Goal: Task Accomplishment & Management: Manage account settings

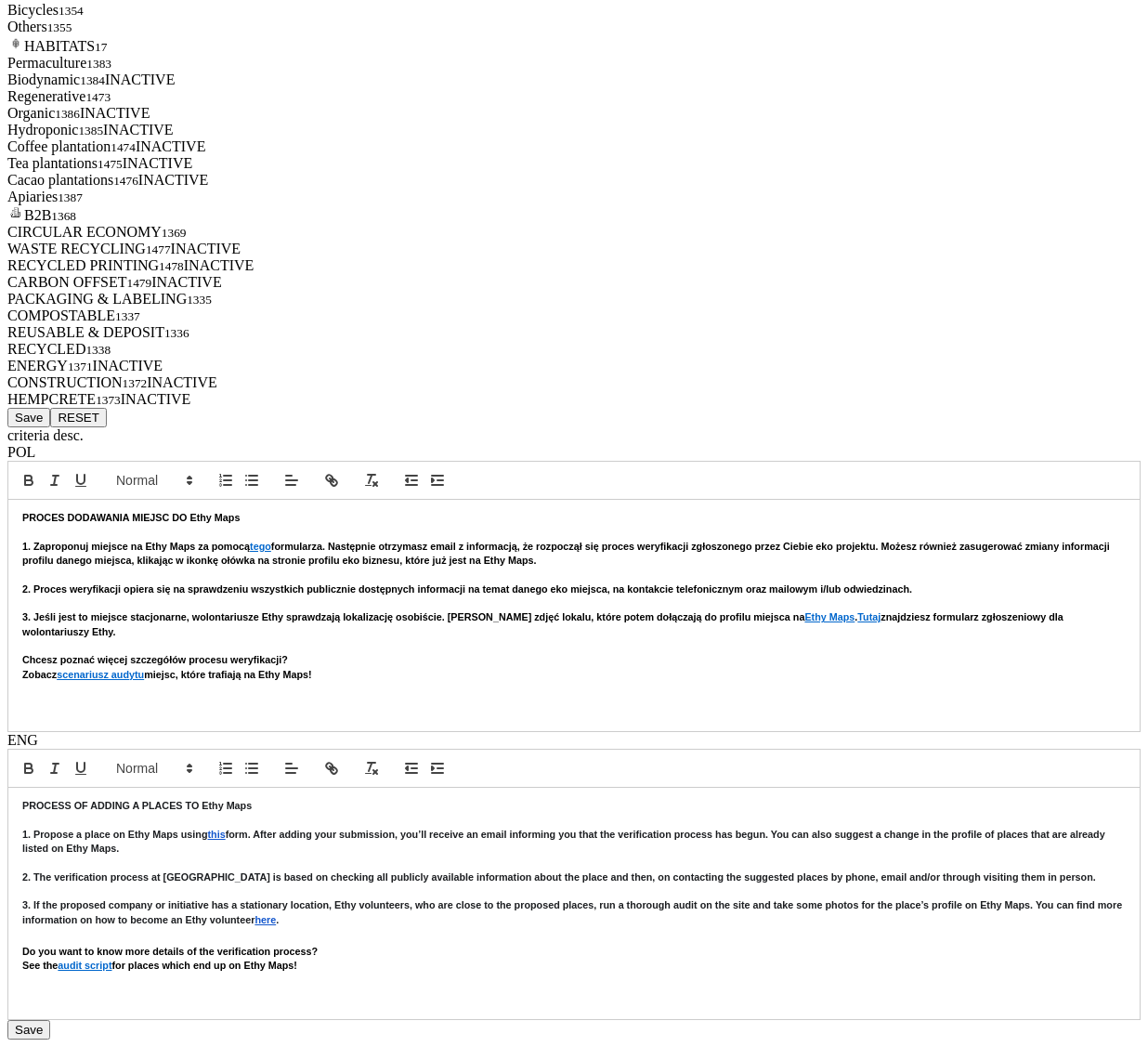
scroll to position [7735, 0]
click at [50, 407] on button "Save" at bounding box center [29, 417] width 43 height 20
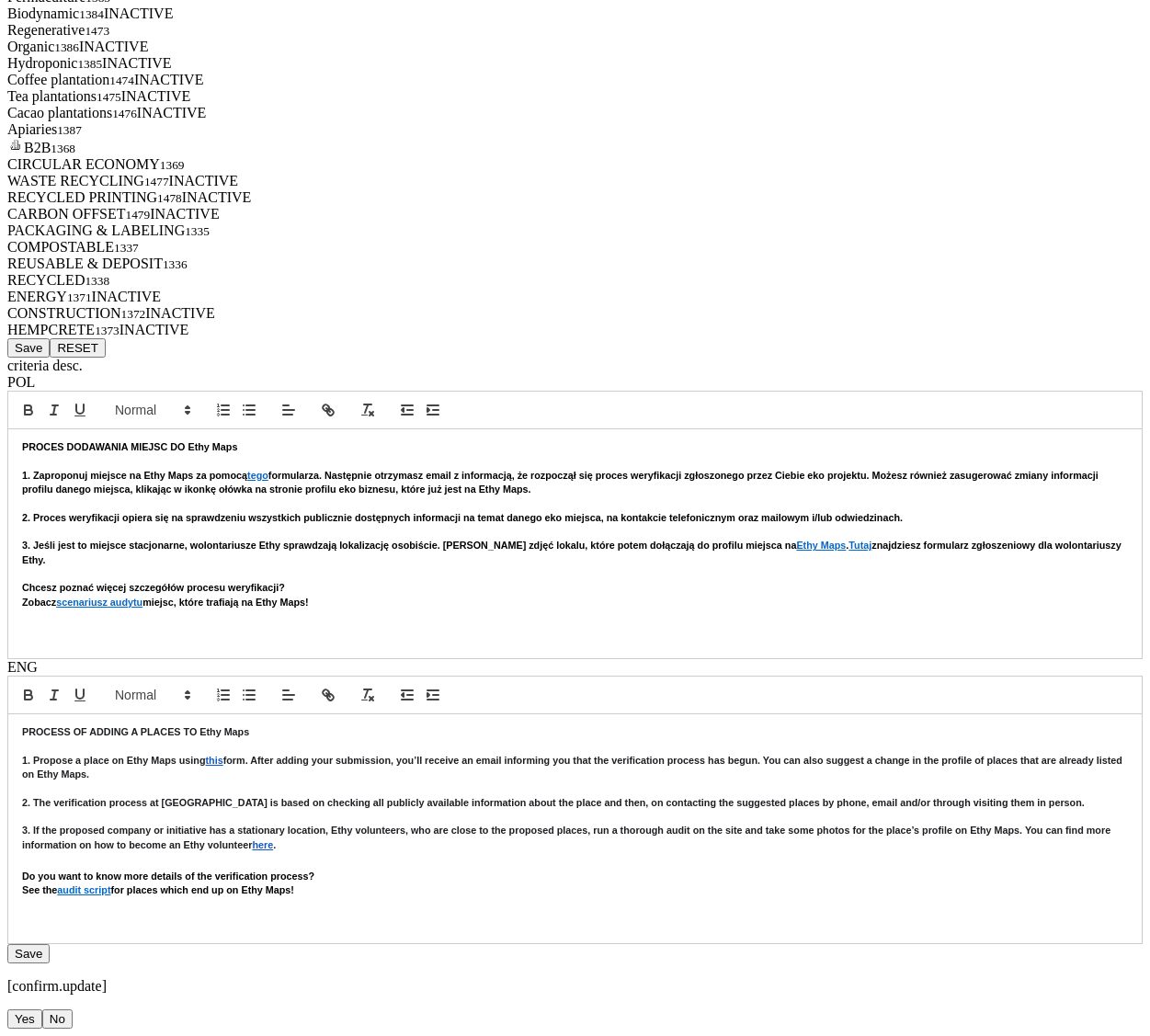
click at [42, 1009] on button "Yes" at bounding box center [25, 1018] width 35 height 19
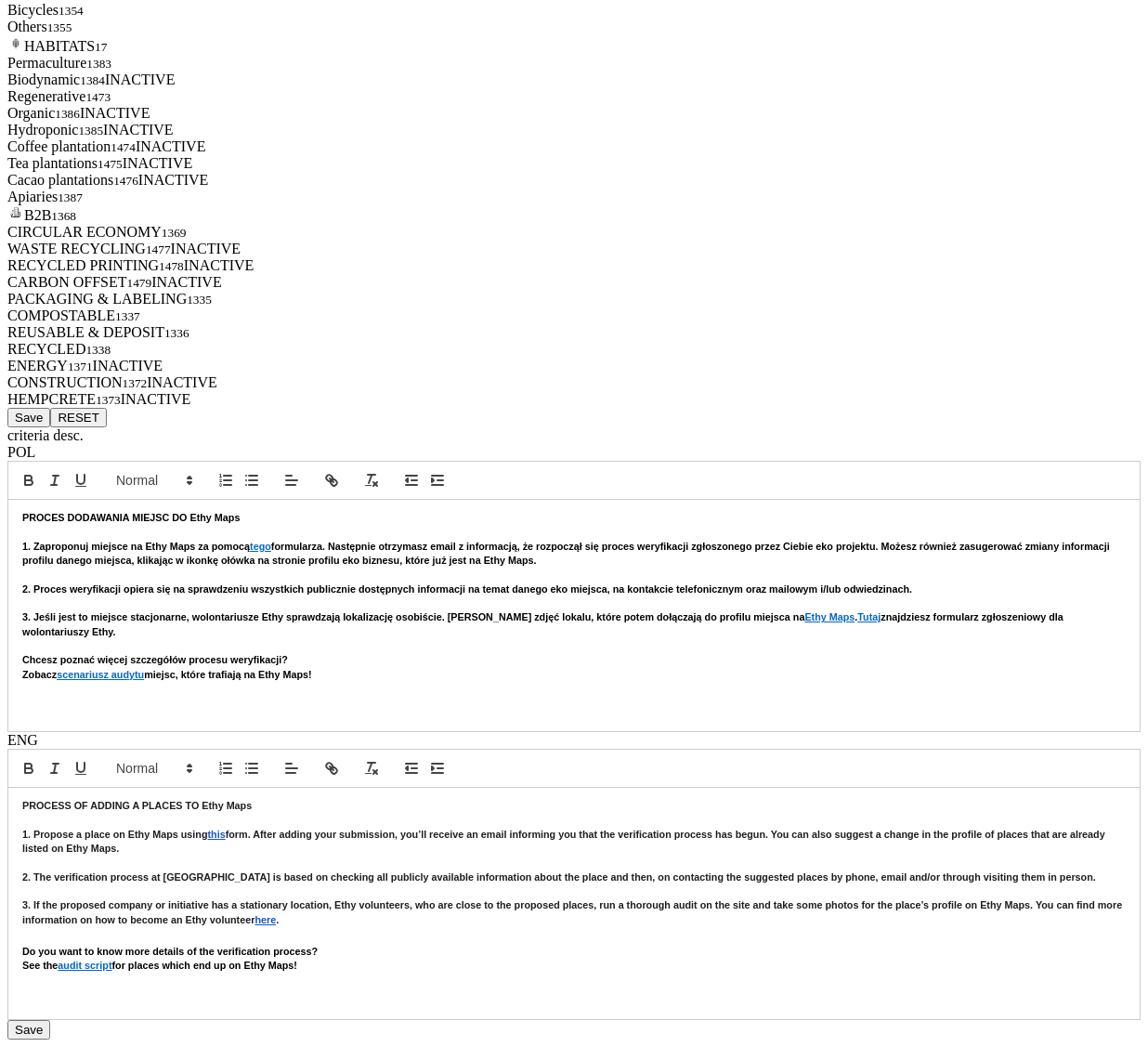
click at [375, 407] on div "Save RESET" at bounding box center [574, 417] width 1133 height 20
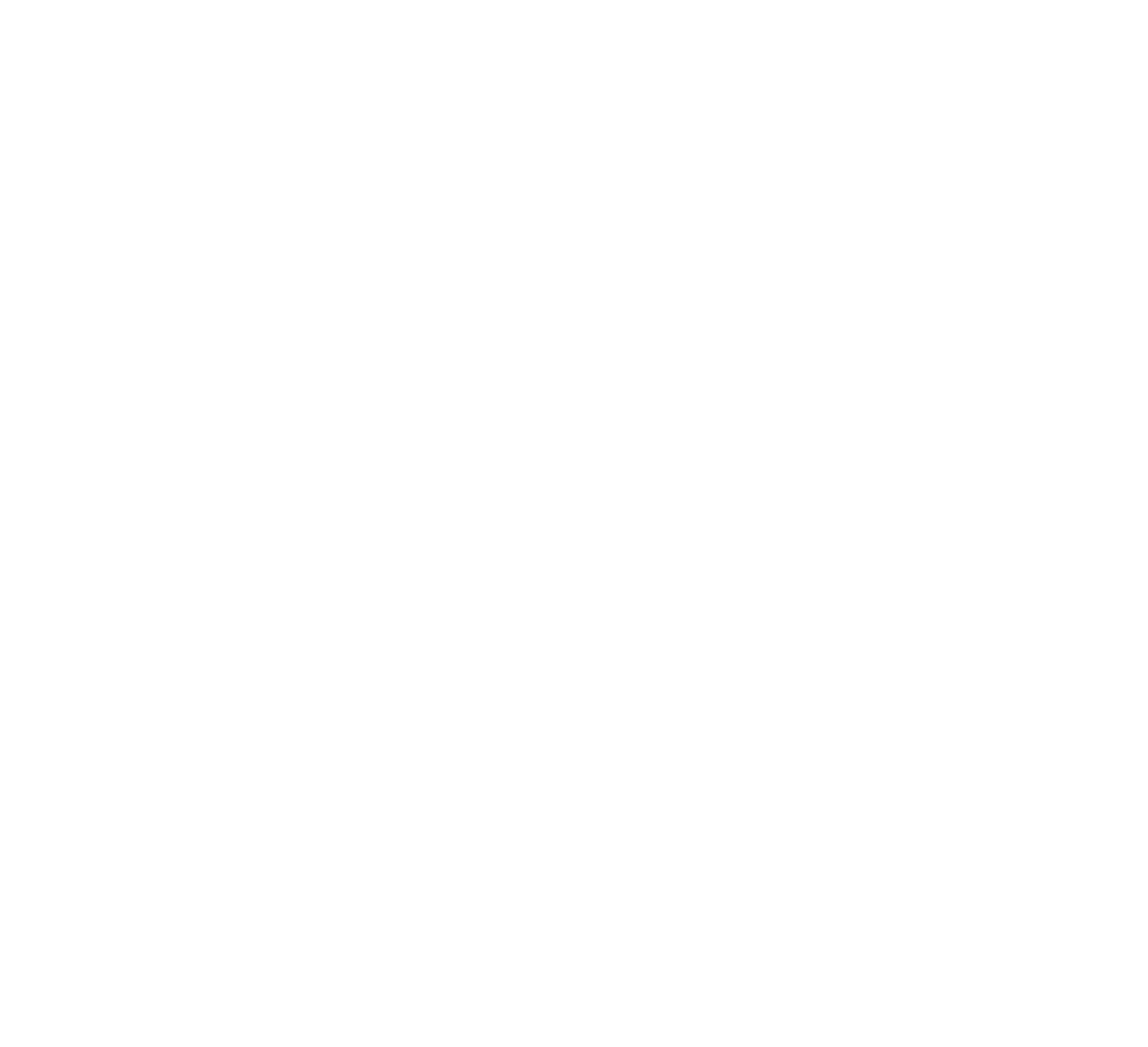
scroll to position [7033, 0]
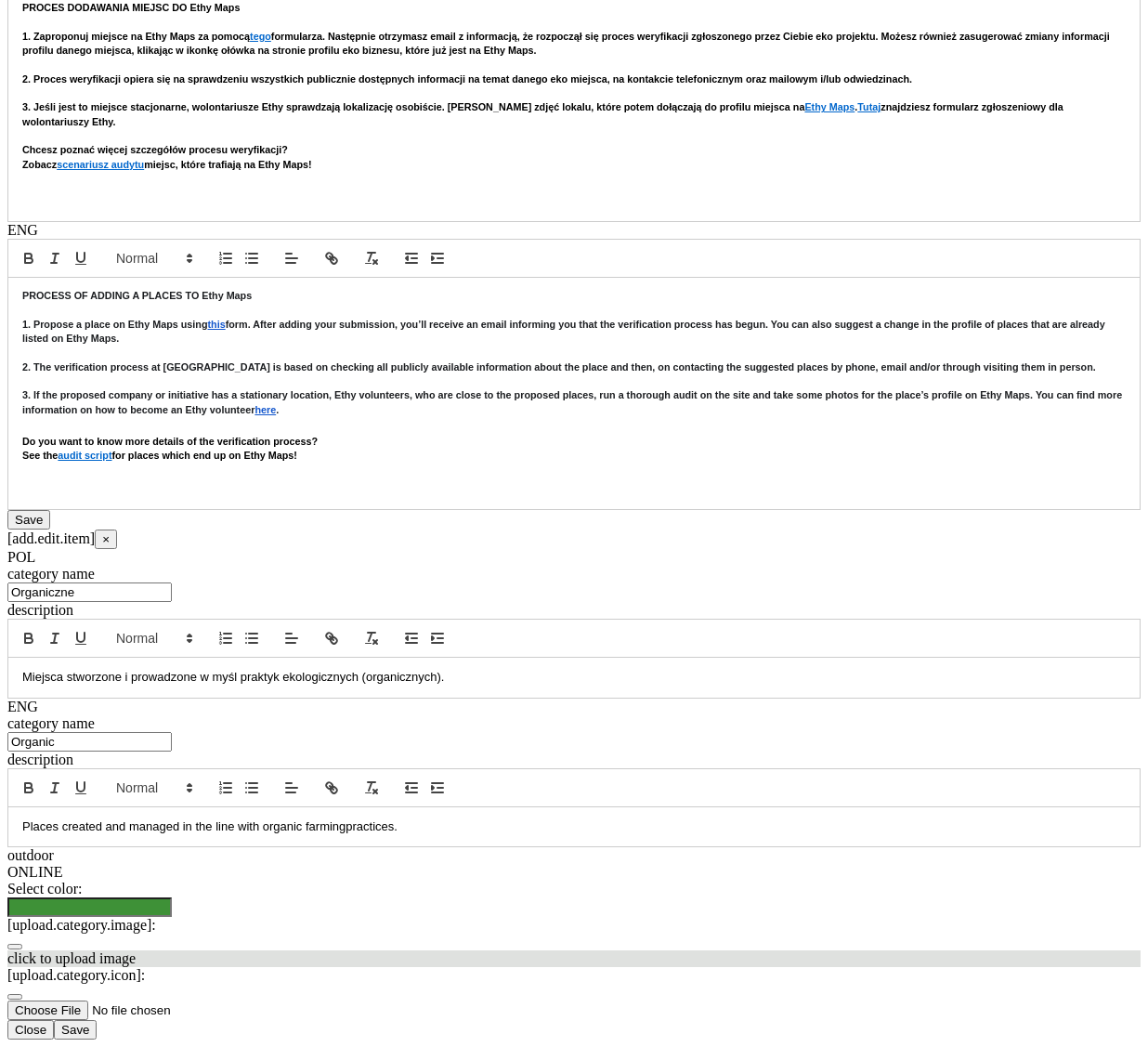
scroll to position [7603, 0]
click at [54, 1020] on button "Close" at bounding box center [31, 1029] width 47 height 20
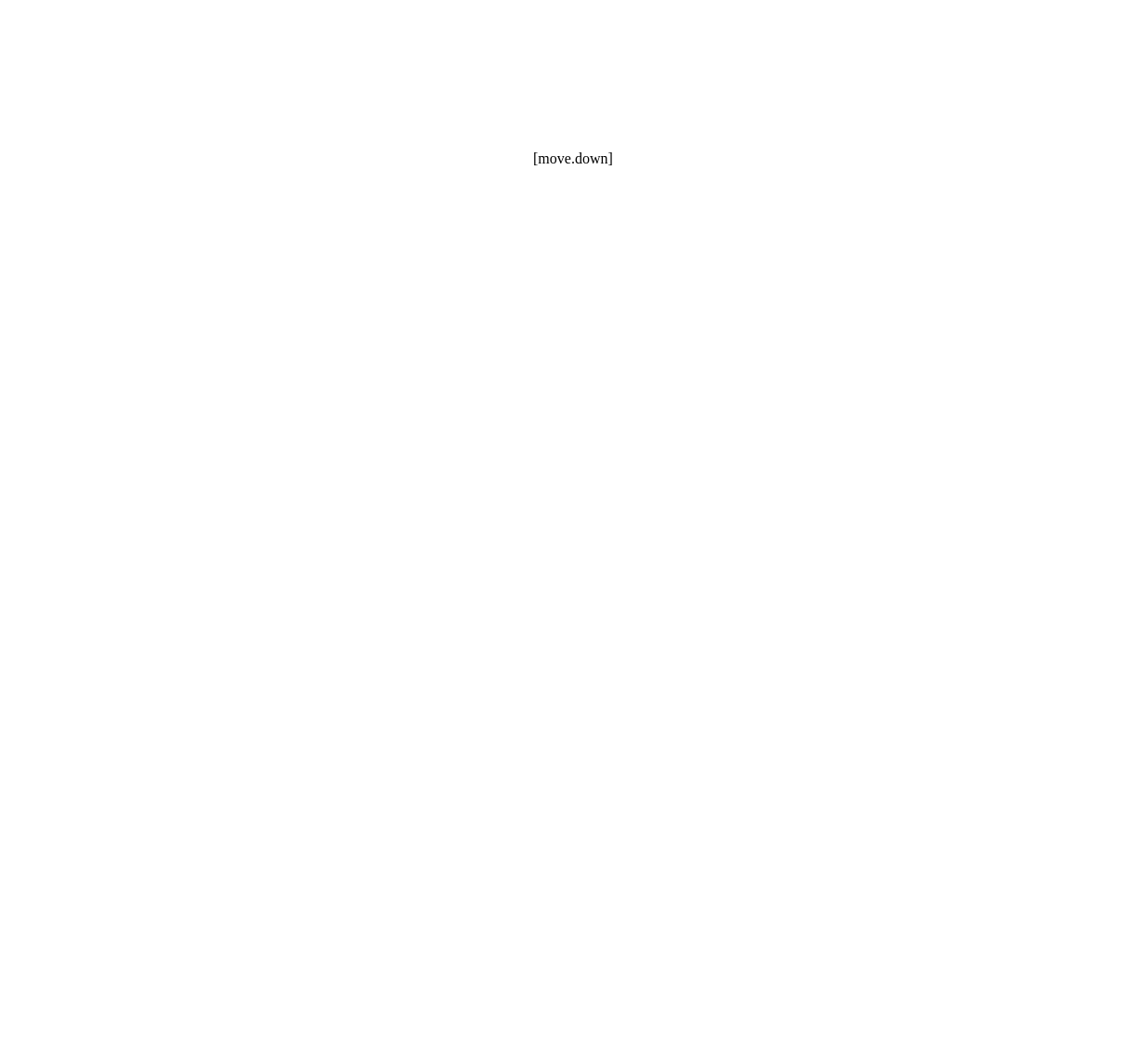
scroll to position [6725, 0]
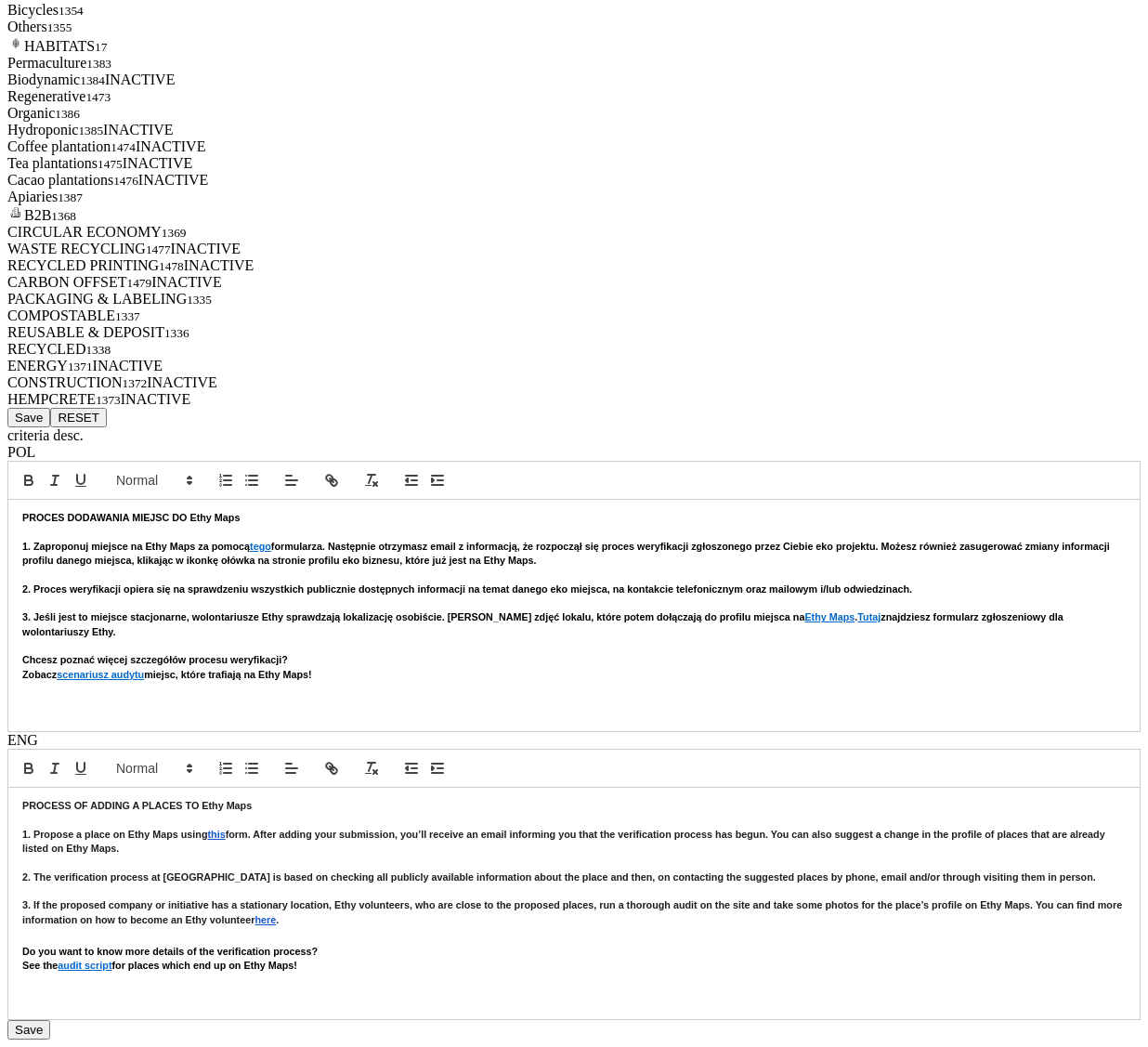
scroll to position [7735, 0]
click at [50, 407] on button "Save" at bounding box center [29, 417] width 43 height 20
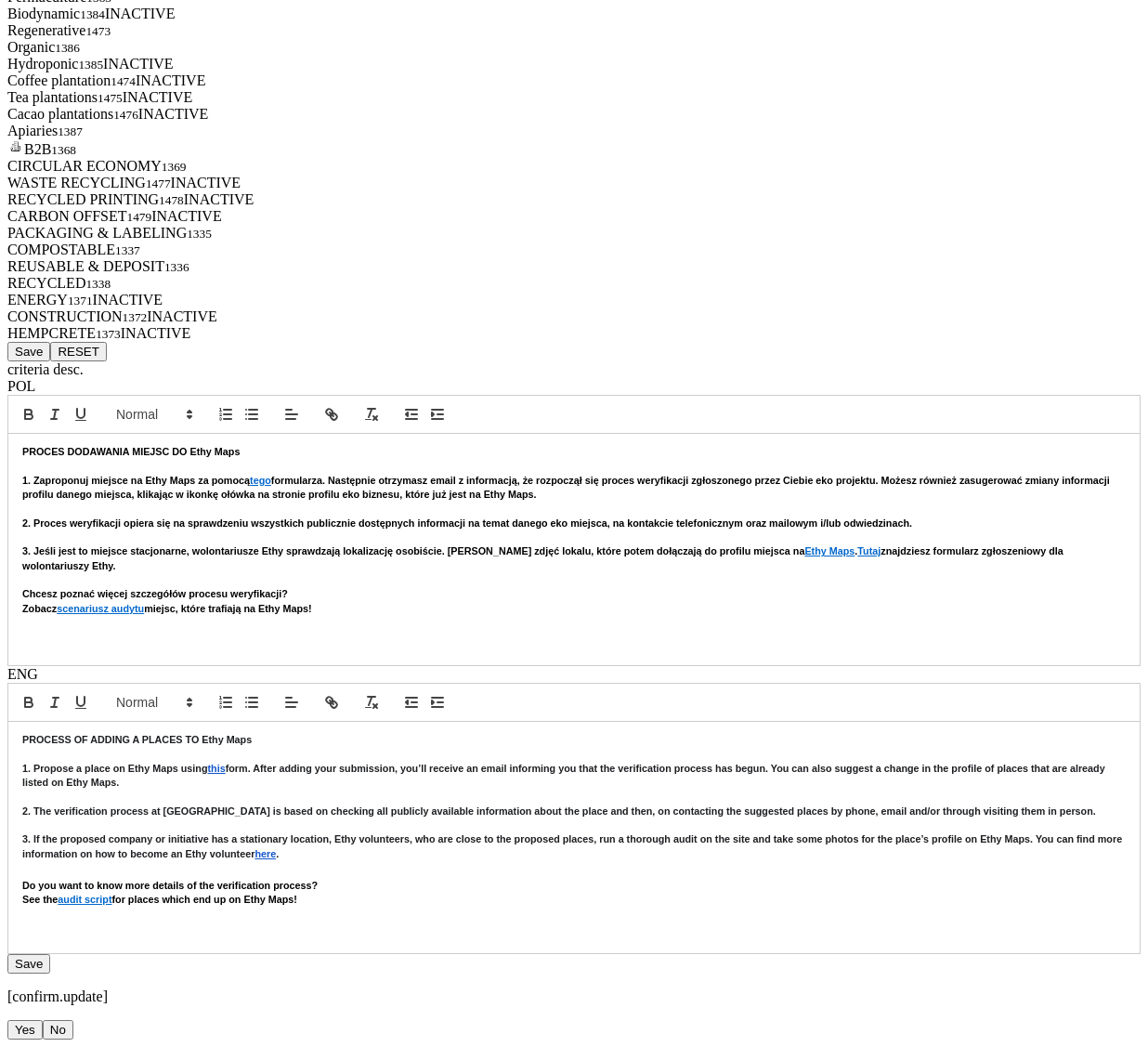
click at [43, 1020] on button "Yes" at bounding box center [25, 1029] width 35 height 20
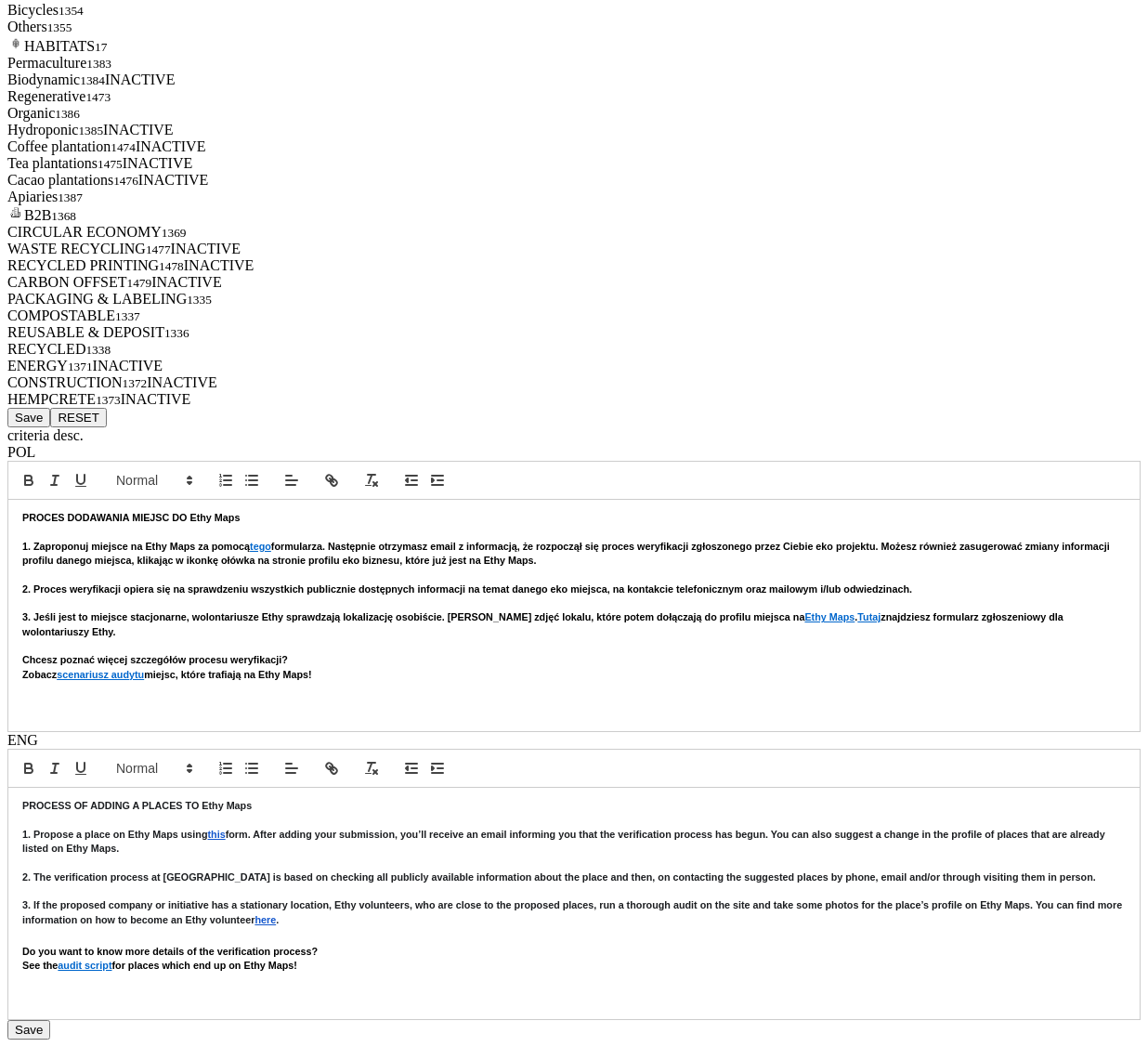
scroll to position [7217, 0]
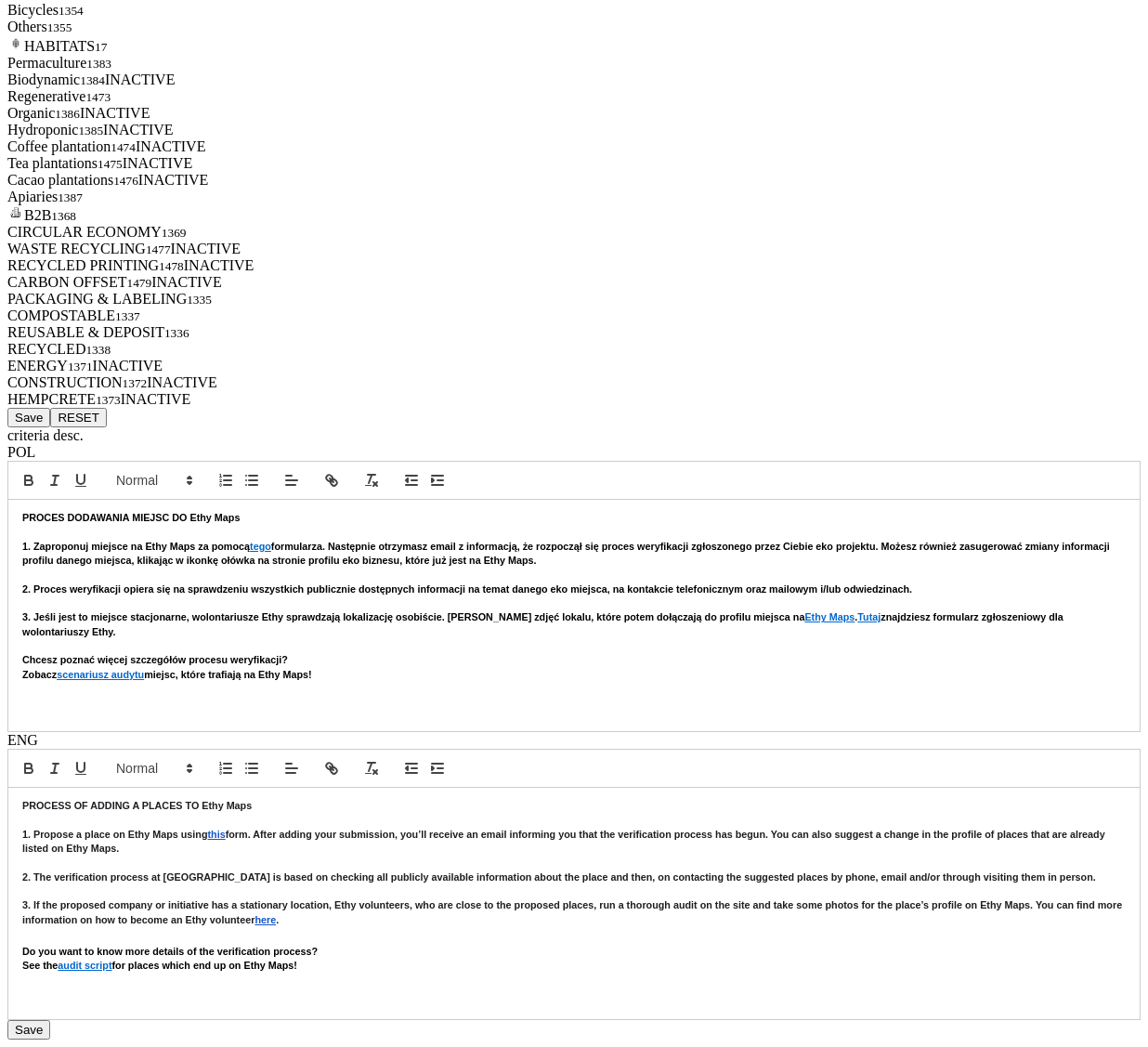
click at [50, 427] on button "Save" at bounding box center [29, 417] width 43 height 20
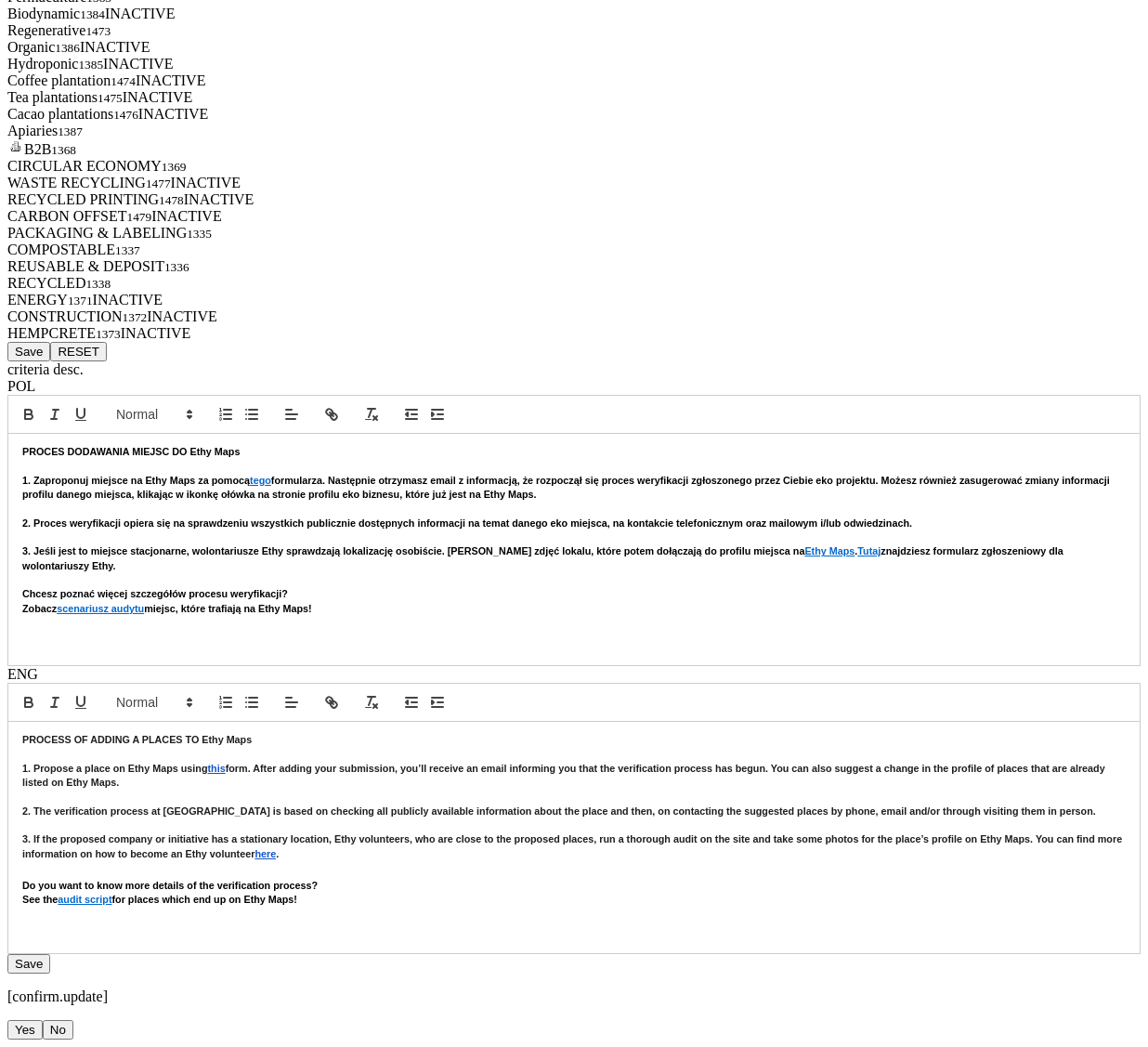
click at [43, 1020] on button "Yes" at bounding box center [25, 1029] width 35 height 20
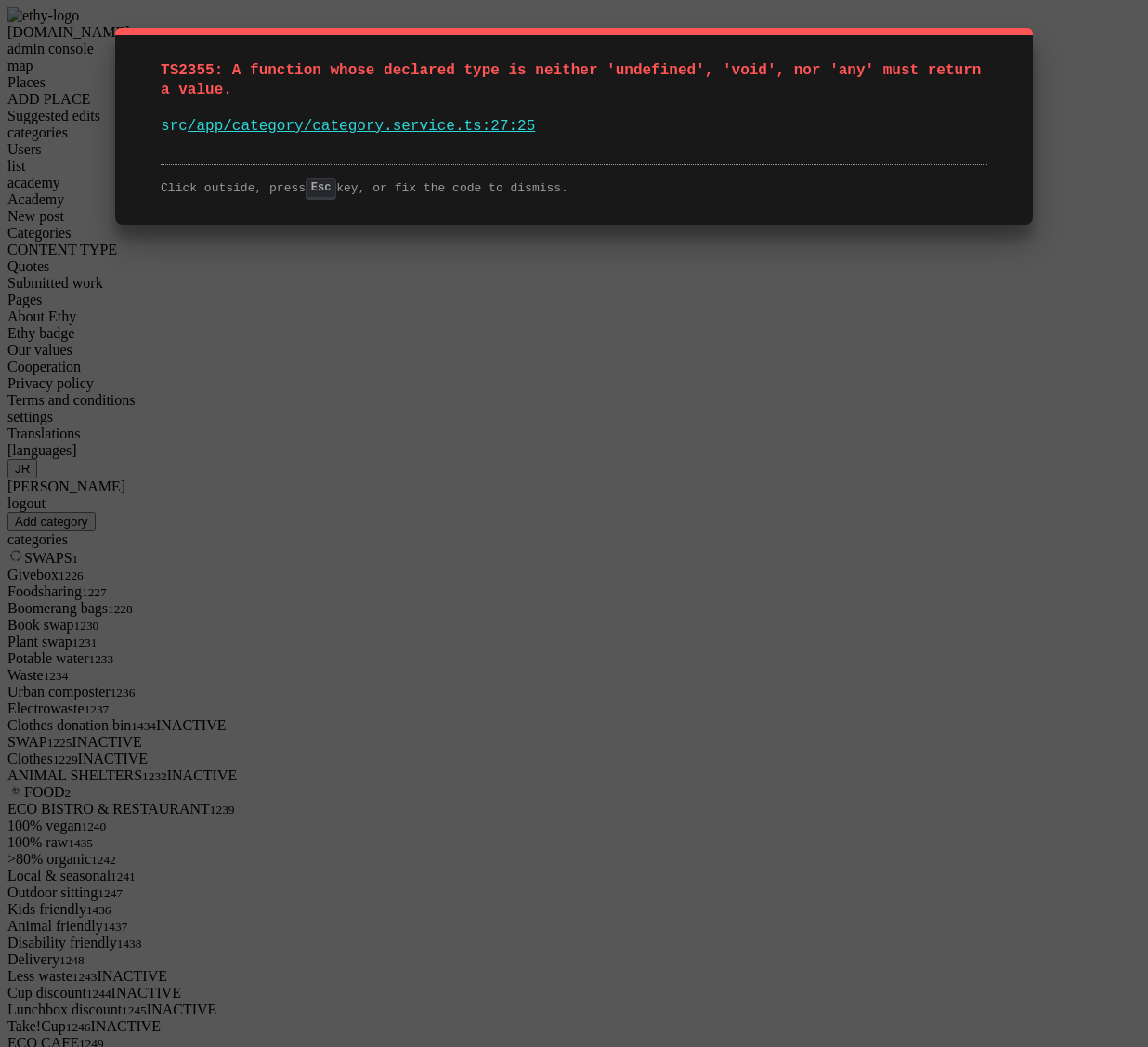
click at [712, 379] on div "TS2355: A function whose declared type is neither 'undefined', 'void', nor 'any…" at bounding box center [574, 523] width 1148 height 1047
